Goal: Navigation & Orientation: Find specific page/section

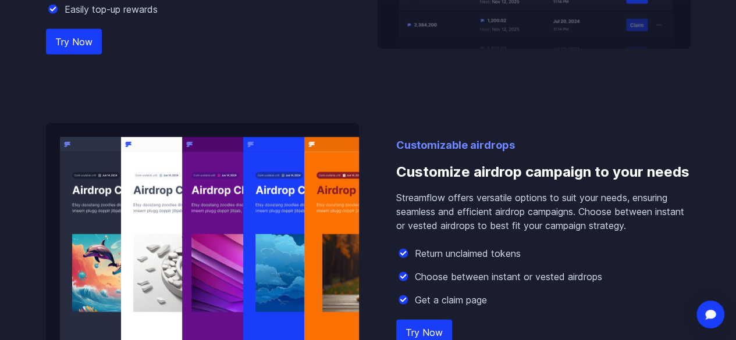
scroll to position [1318, 0]
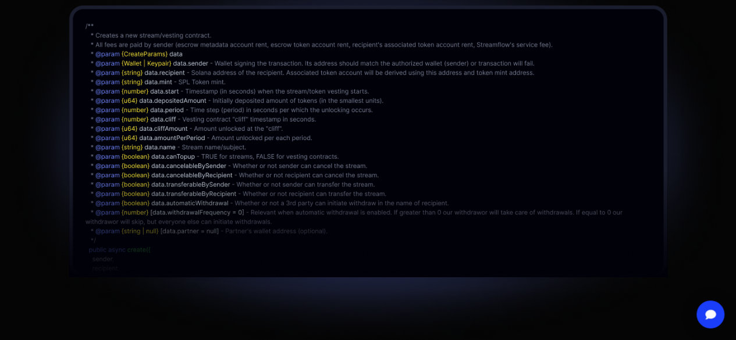
click at [399, 216] on img at bounding box center [368, 147] width 736 height 407
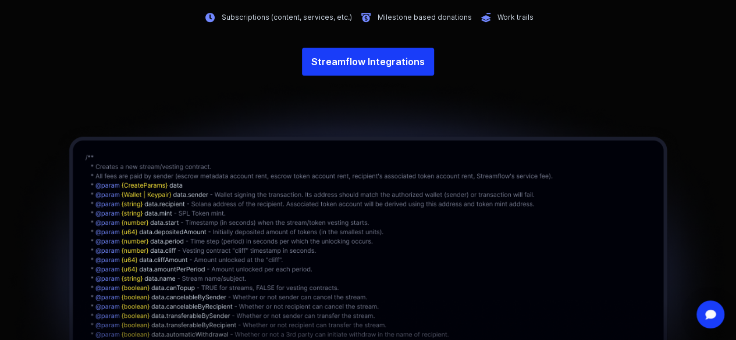
scroll to position [2704, 0]
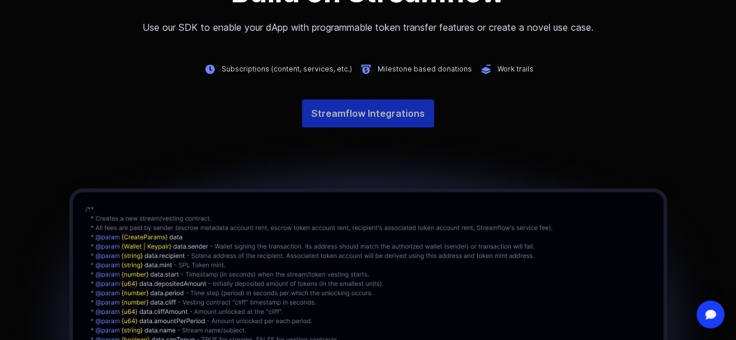
click at [377, 127] on link "Streamflow Integrations" at bounding box center [368, 113] width 132 height 28
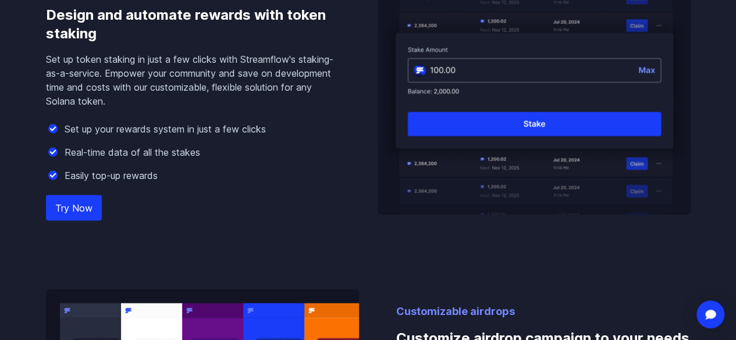
scroll to position [1128, 0]
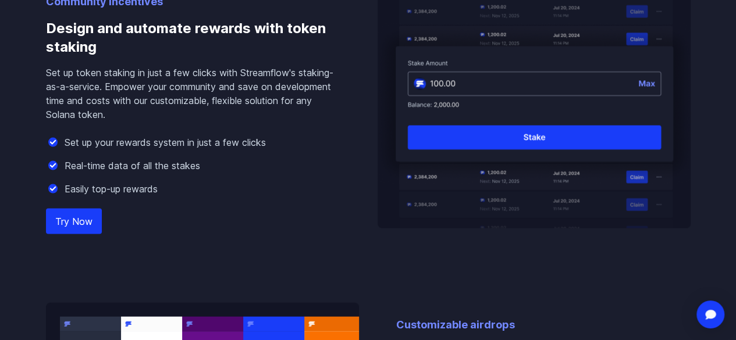
click at [78, 234] on link "Try Now" at bounding box center [74, 222] width 56 height 26
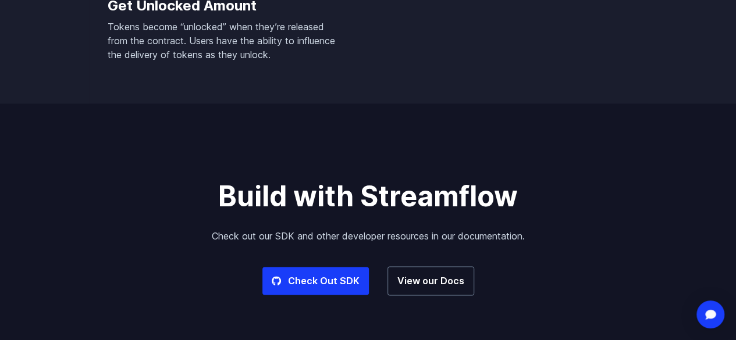
scroll to position [3158, 0]
